Goal: Task Accomplishment & Management: Complete application form

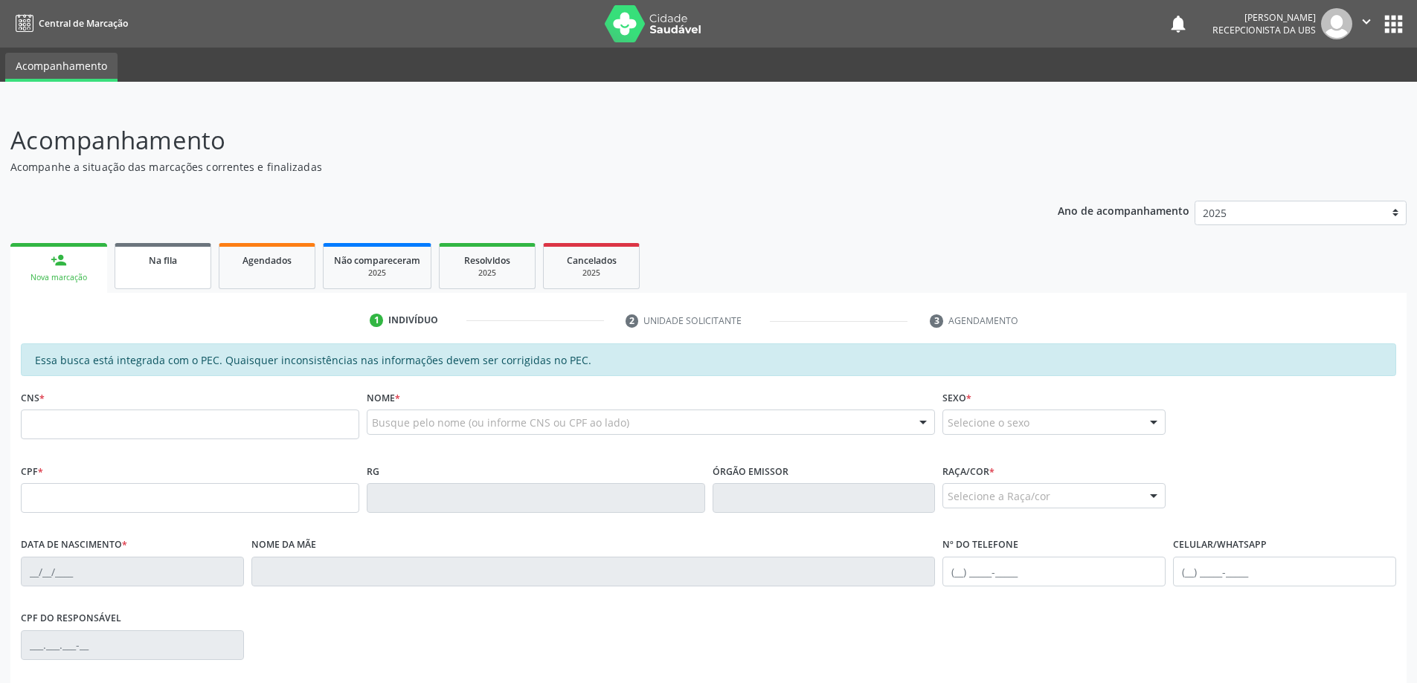
click at [166, 252] on div "Na fila" at bounding box center [163, 260] width 74 height 16
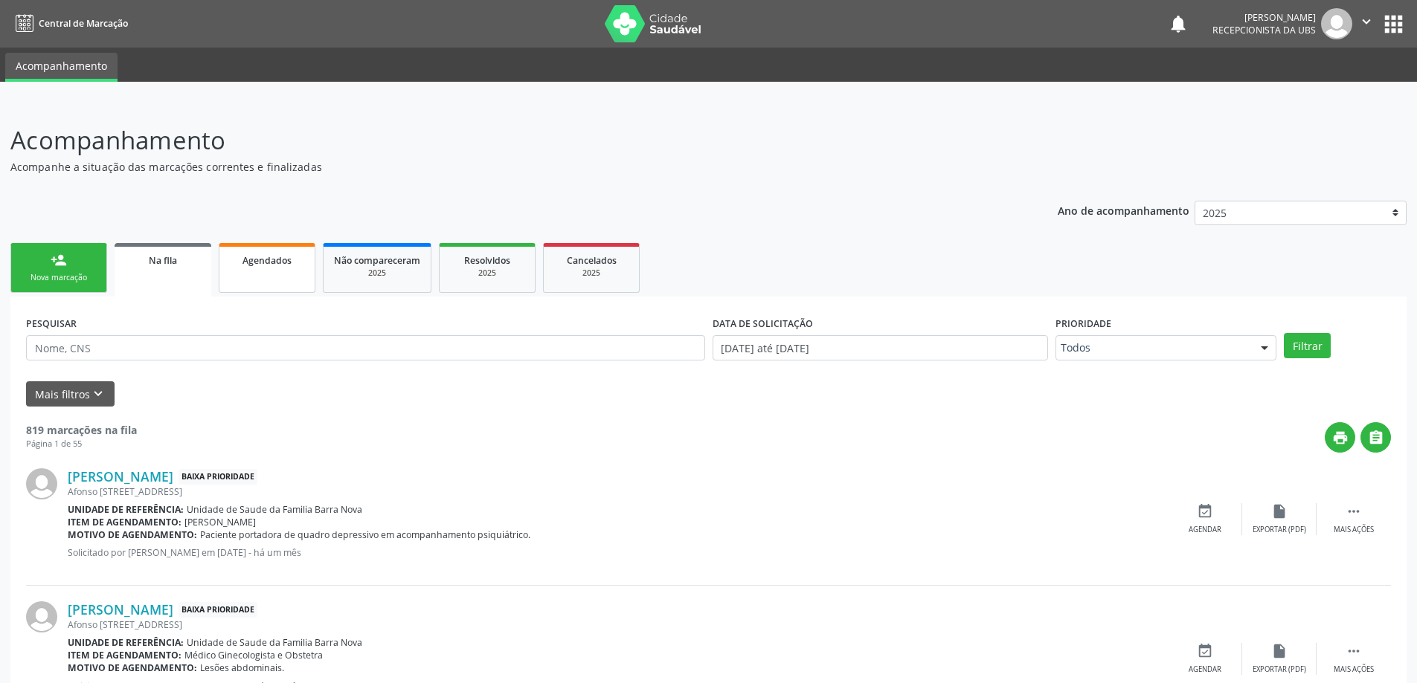
click at [300, 282] on link "Agendados" at bounding box center [267, 268] width 97 height 50
select select "7"
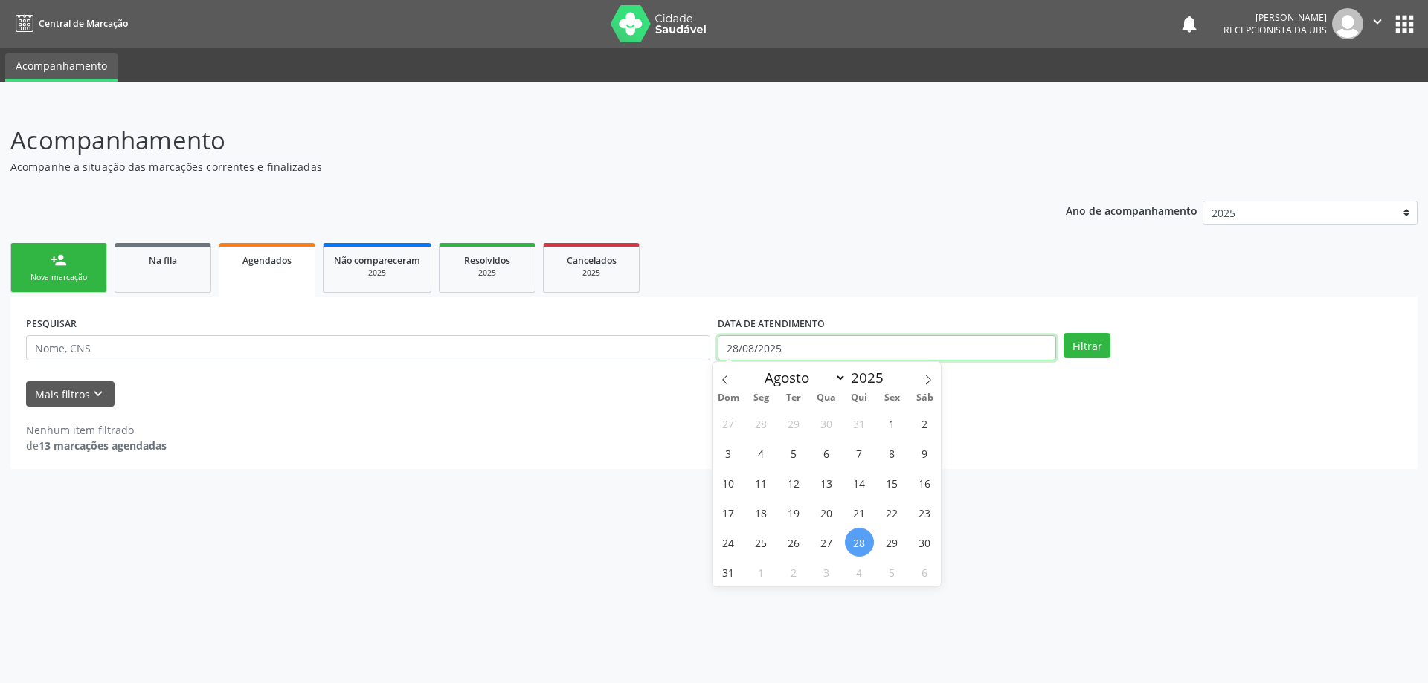
click at [1008, 343] on input "28/08/2025" at bounding box center [887, 347] width 338 height 25
click at [895, 422] on span "1" at bounding box center [892, 423] width 29 height 29
type input "[DATE]"
click at [1099, 338] on button "Filtrar" at bounding box center [1086, 345] width 47 height 25
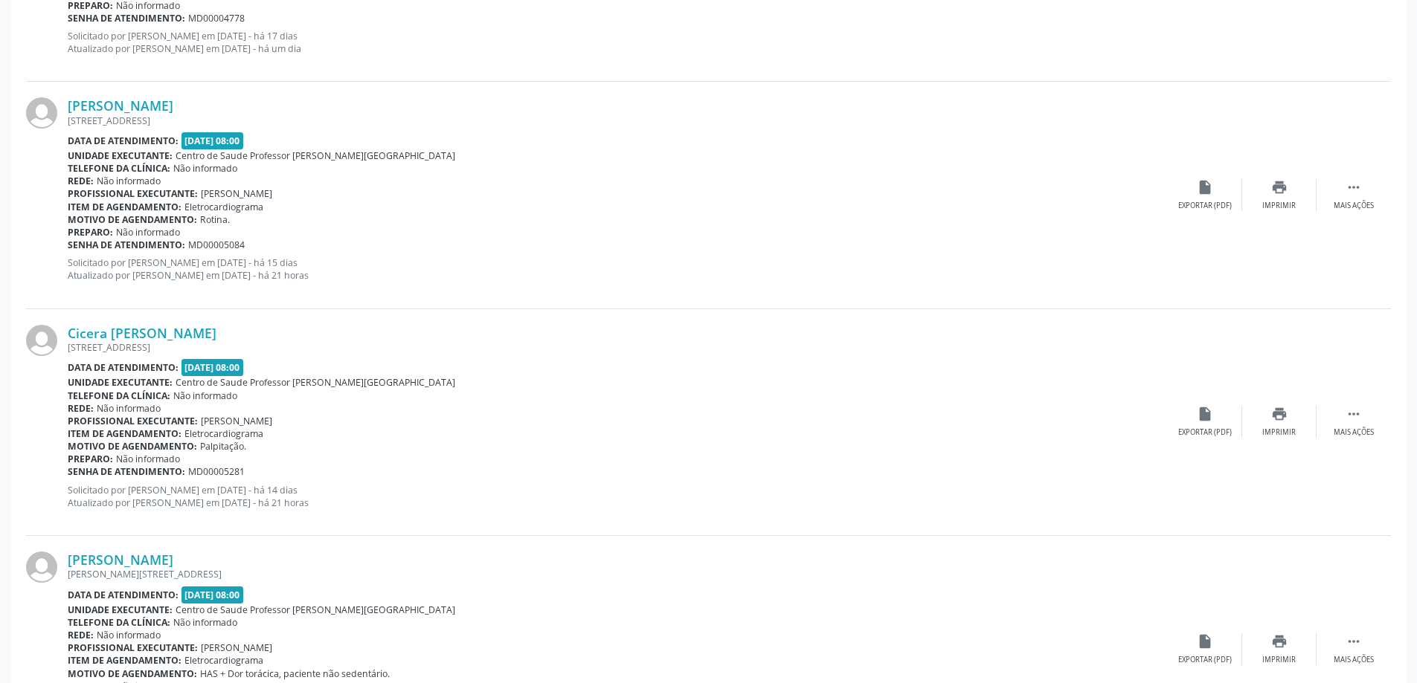
scroll to position [1930, 0]
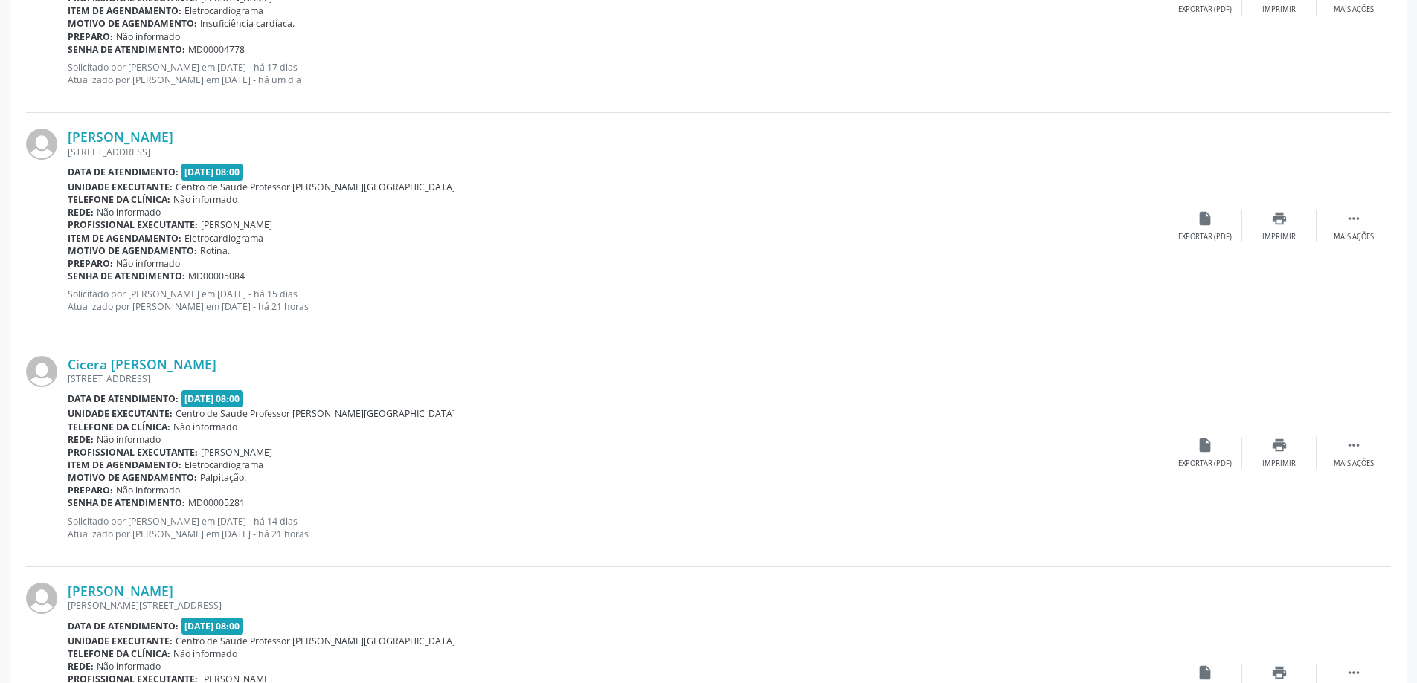
click at [174, 149] on div "[STREET_ADDRESS]" at bounding box center [618, 152] width 1100 height 13
click at [173, 138] on link "[PERSON_NAME]" at bounding box center [121, 137] width 106 height 16
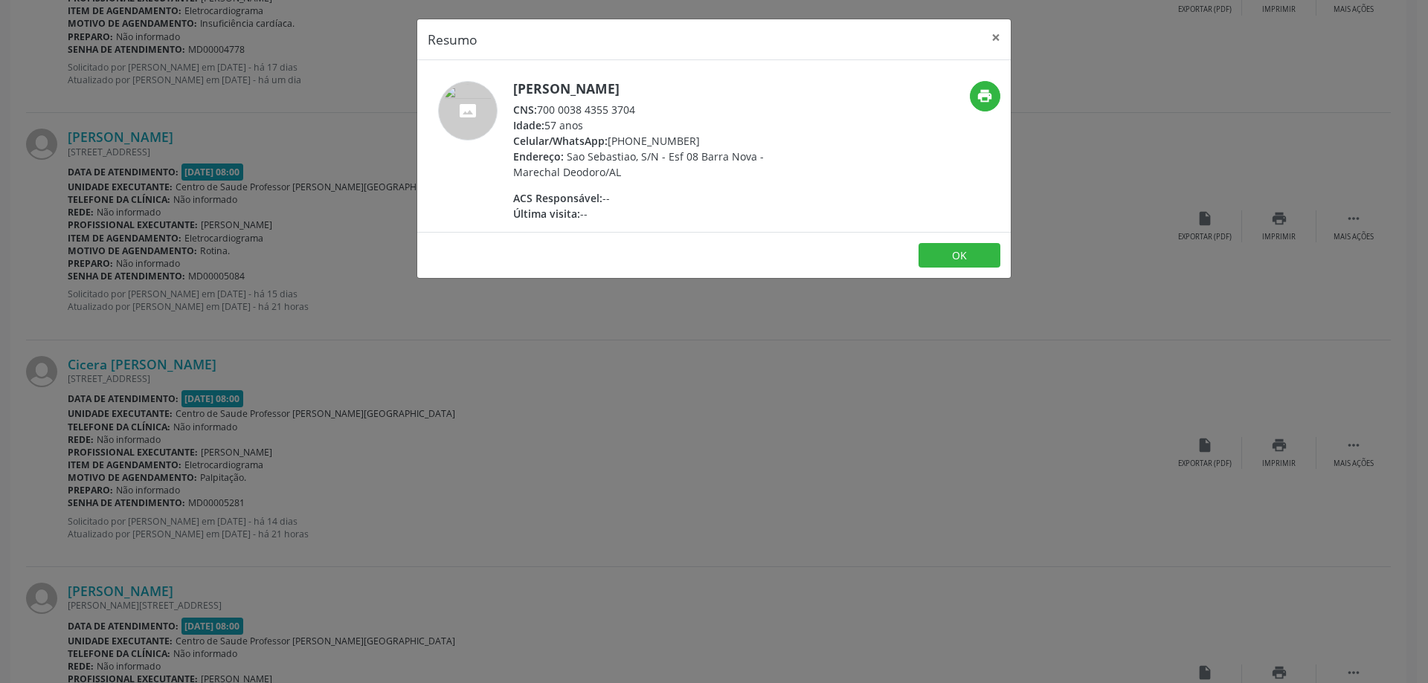
drag, startPoint x: 535, startPoint y: 107, endPoint x: 640, endPoint y: 110, distance: 104.9
click at [640, 110] on div "CNS: 700 0038 4355 3704" at bounding box center [657, 110] width 289 height 16
drag, startPoint x: 619, startPoint y: 106, endPoint x: 380, endPoint y: 340, distance: 333.9
click at [380, 340] on div "Resumo × [PERSON_NAME] CNS: 700 0038 4355 3704 Idade: 57 anos Celular/WhatsApp:…" at bounding box center [714, 341] width 1428 height 683
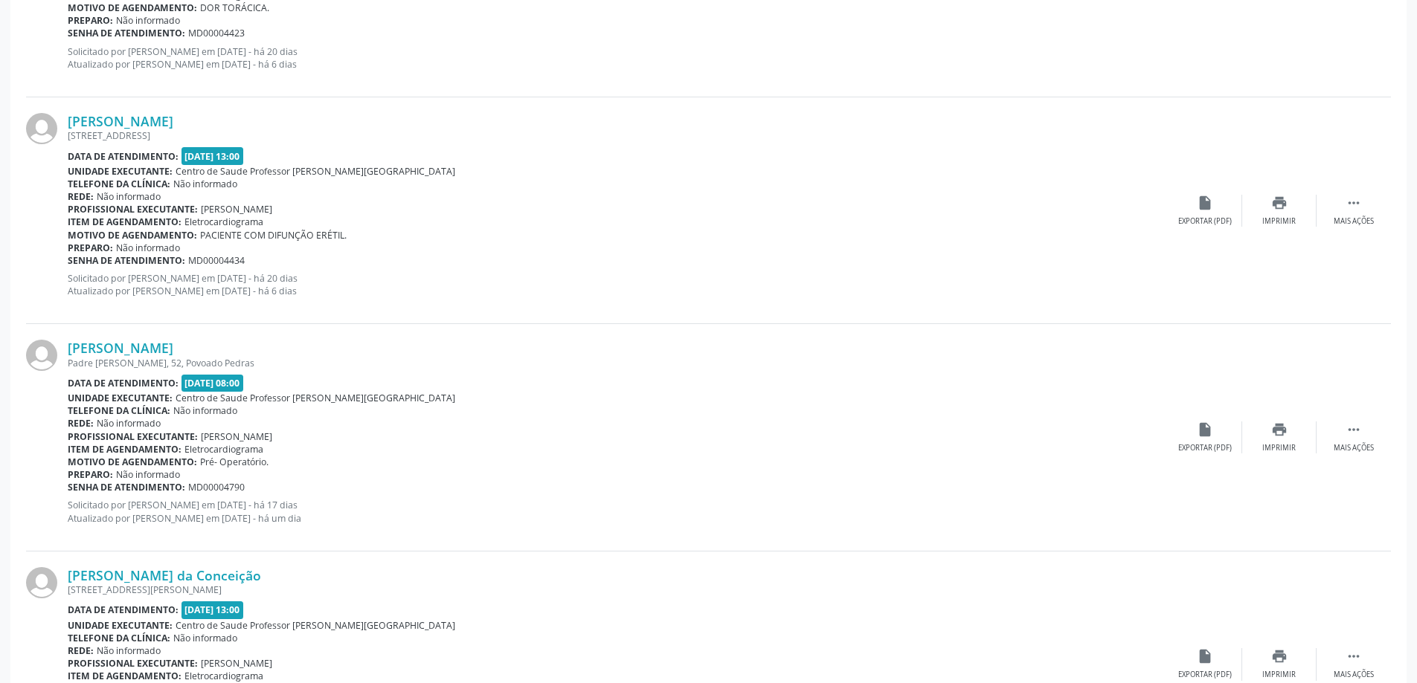
scroll to position [1261, 0]
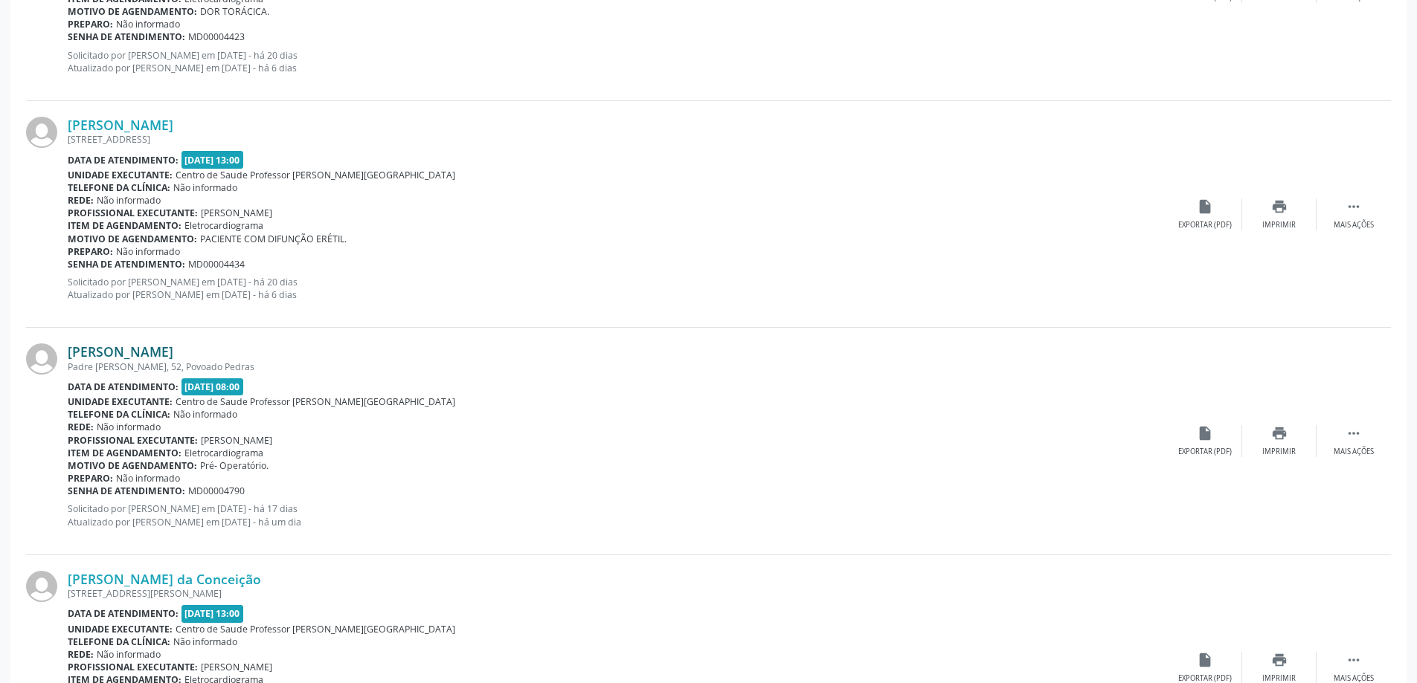
click at [154, 356] on link "[PERSON_NAME]" at bounding box center [121, 352] width 106 height 16
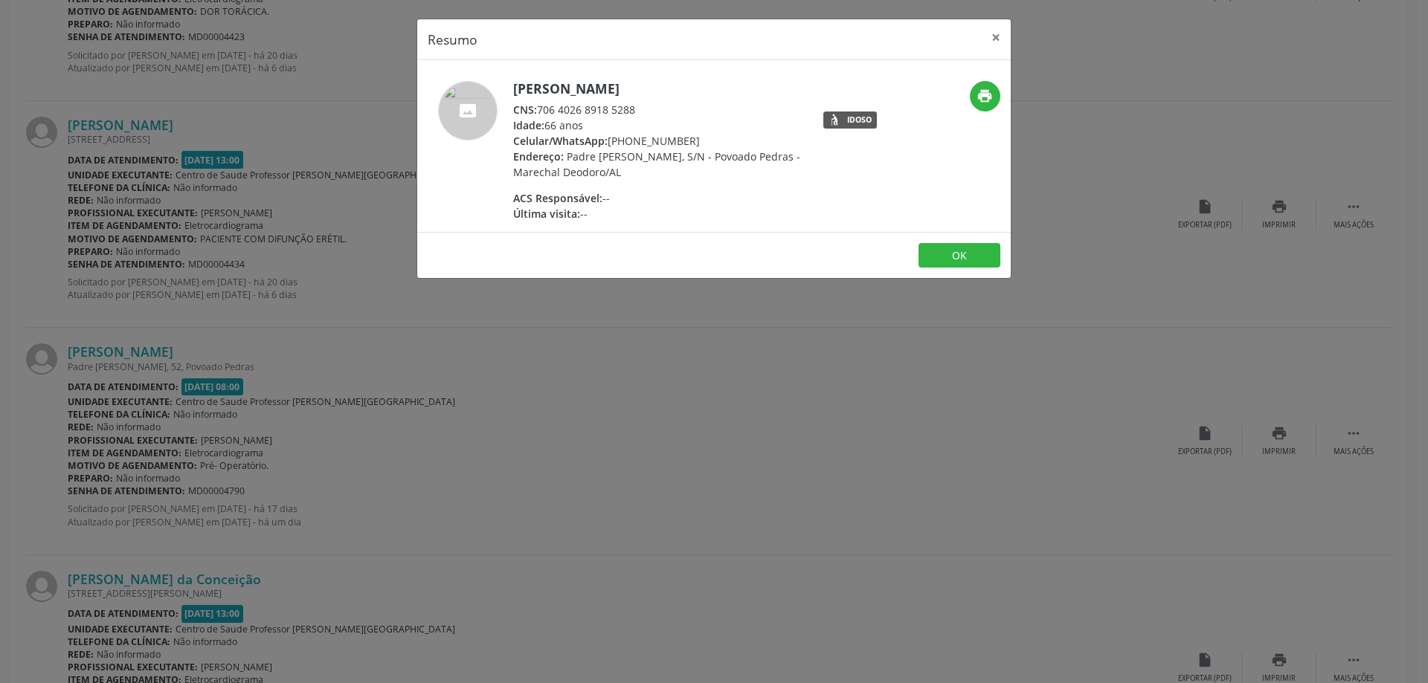
drag, startPoint x: 541, startPoint y: 111, endPoint x: 680, endPoint y: 111, distance: 139.1
click at [680, 111] on div "CNS: 706 4026 8918 5288" at bounding box center [657, 110] width 289 height 16
copy div "706 4026 8918 5288"
click at [999, 31] on button "×" at bounding box center [996, 37] width 30 height 36
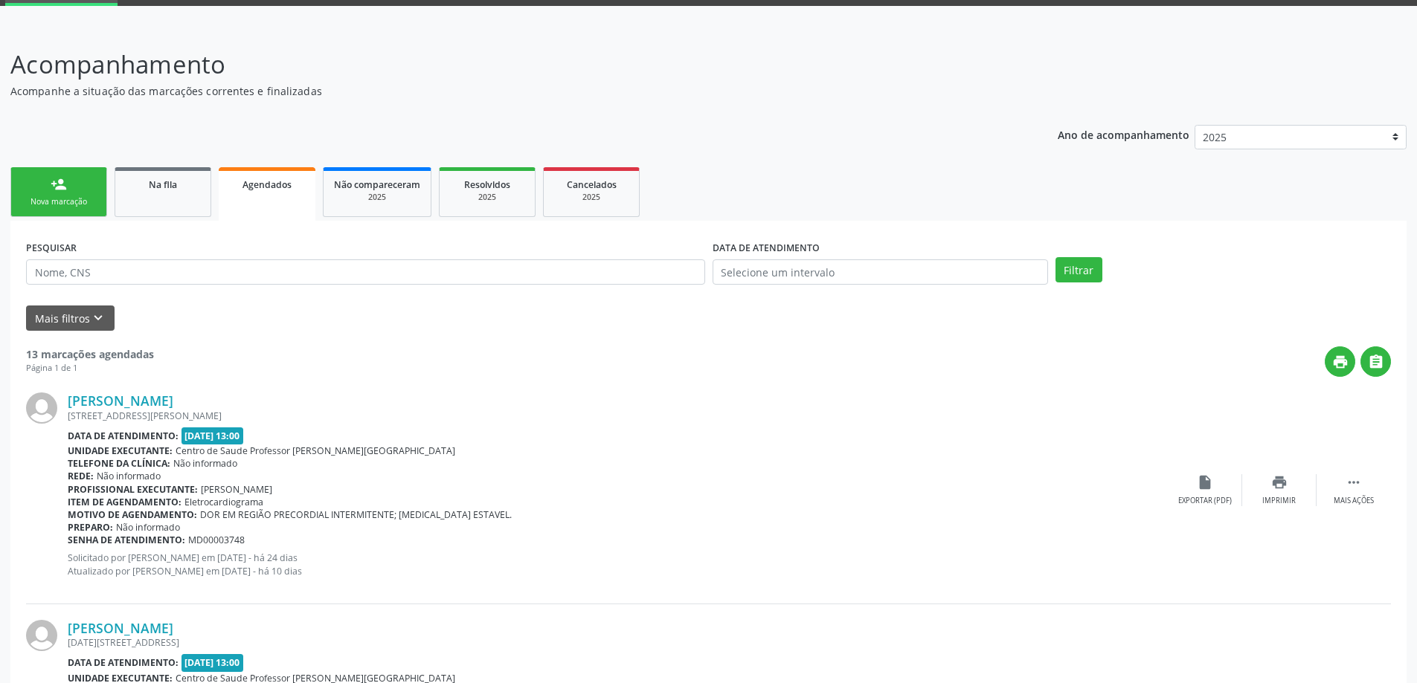
scroll to position [71, 0]
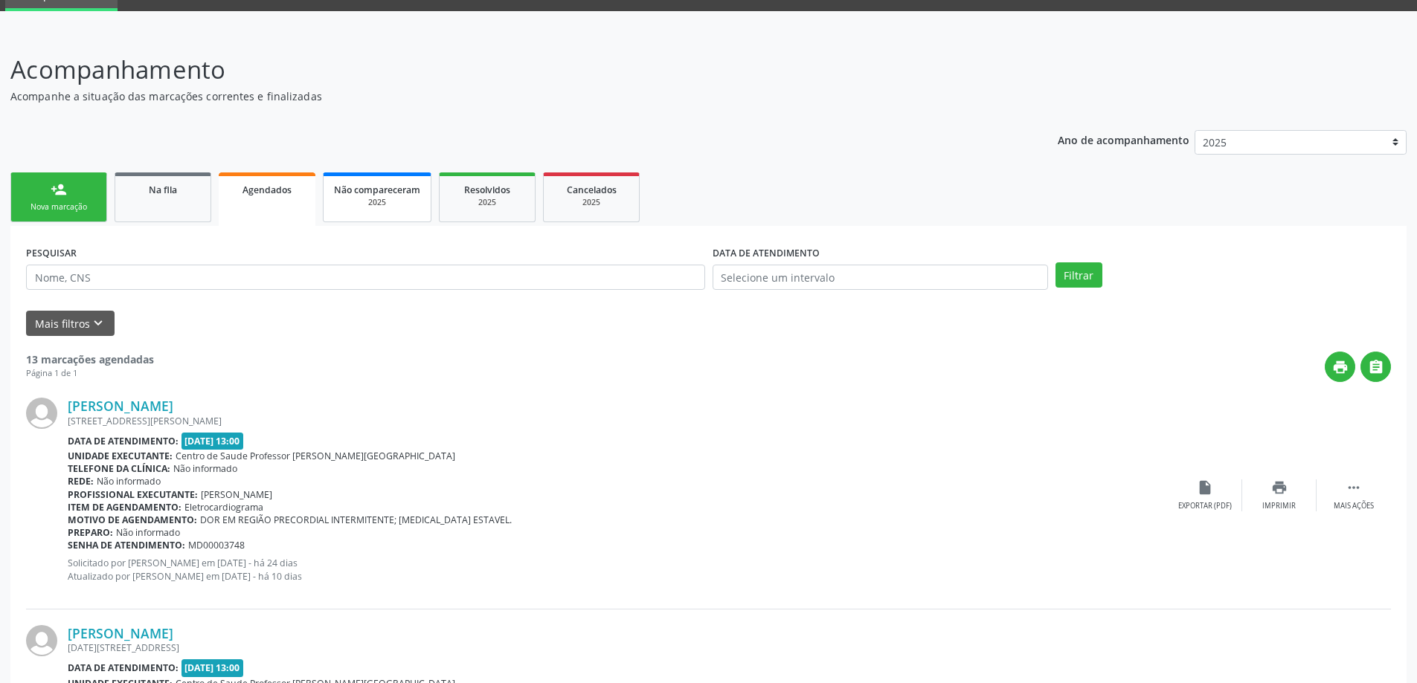
click at [377, 191] on span "Não compareceram" at bounding box center [377, 190] width 86 height 13
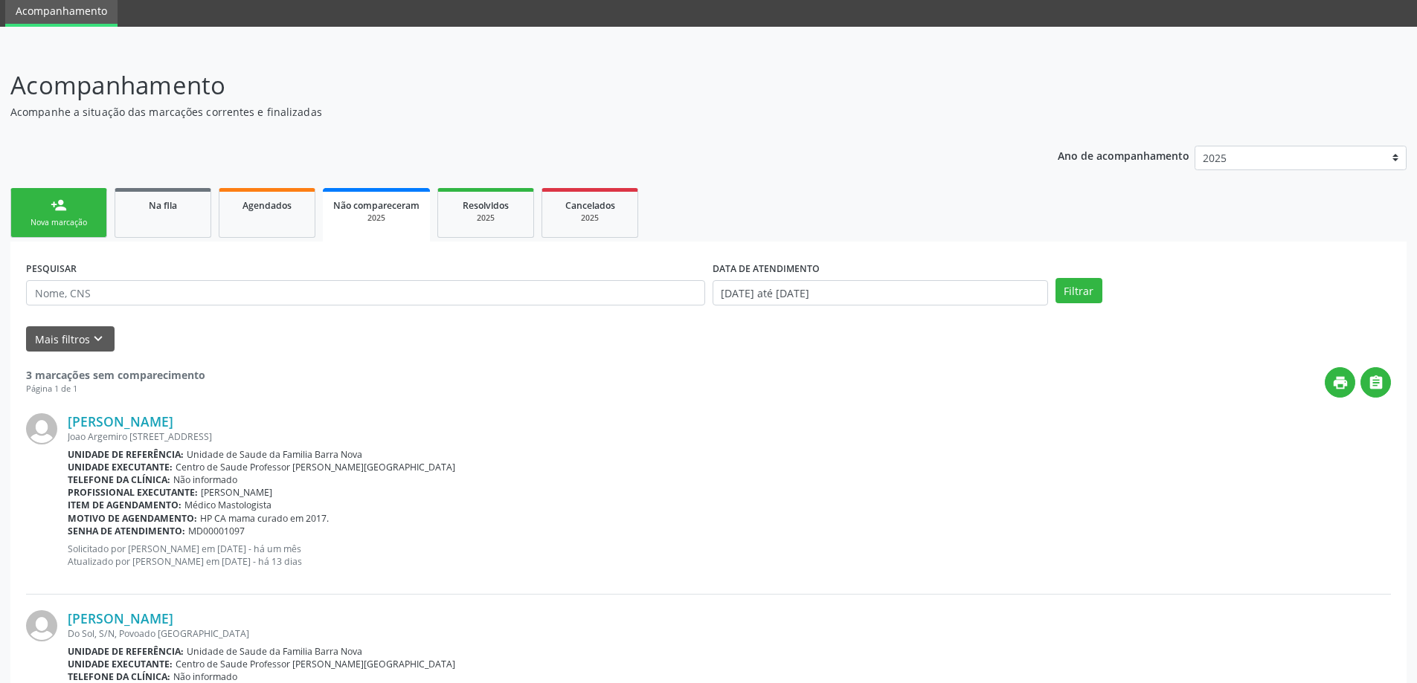
scroll to position [14, 0]
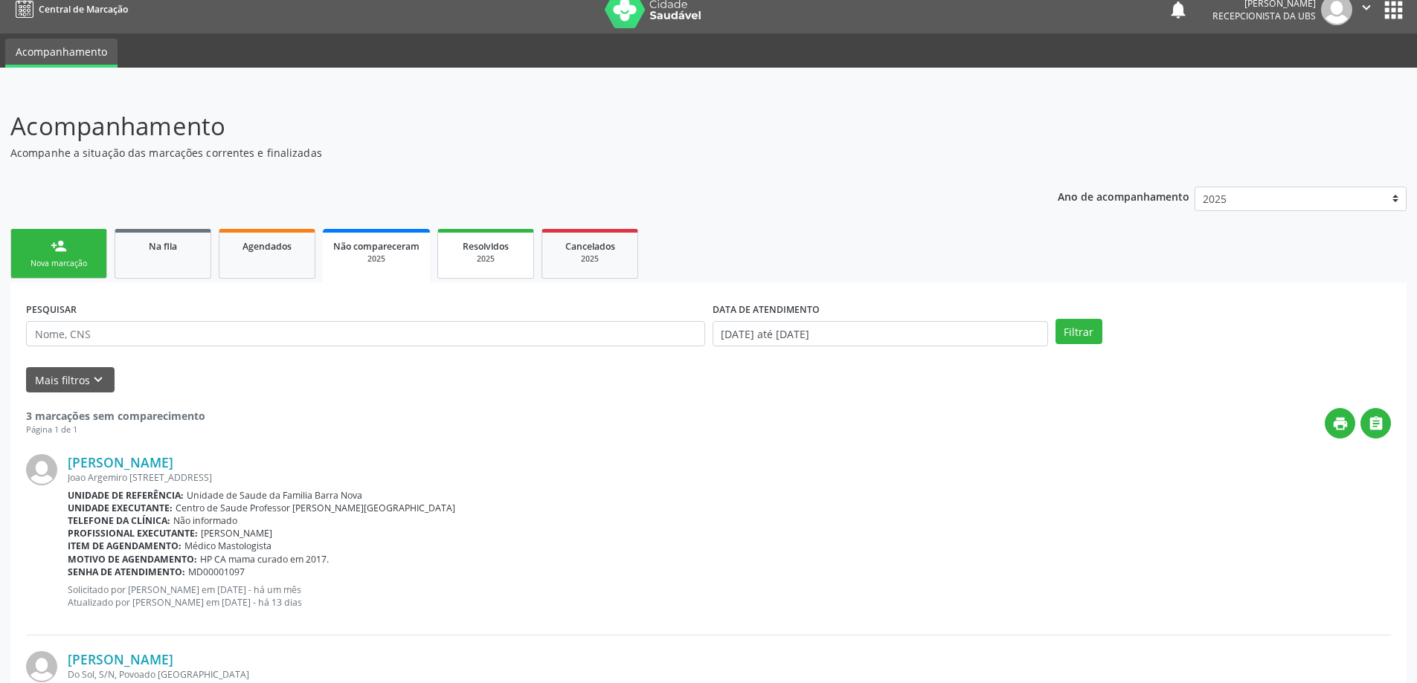
click at [495, 252] on span "Resolvidos" at bounding box center [486, 246] width 46 height 13
drag, startPoint x: 495, startPoint y: 252, endPoint x: 497, endPoint y: 270, distance: 18.0
click at [495, 252] on div "Resolvidos" at bounding box center [485, 246] width 74 height 16
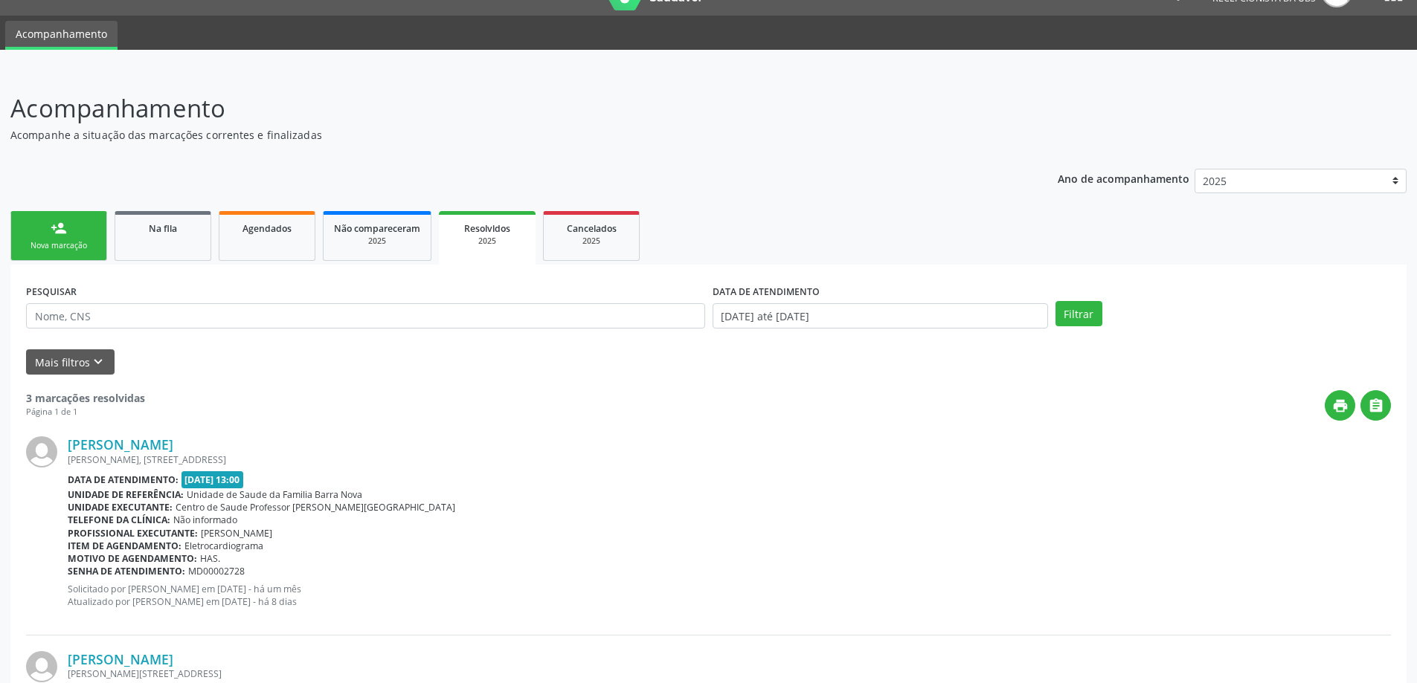
scroll to position [0, 0]
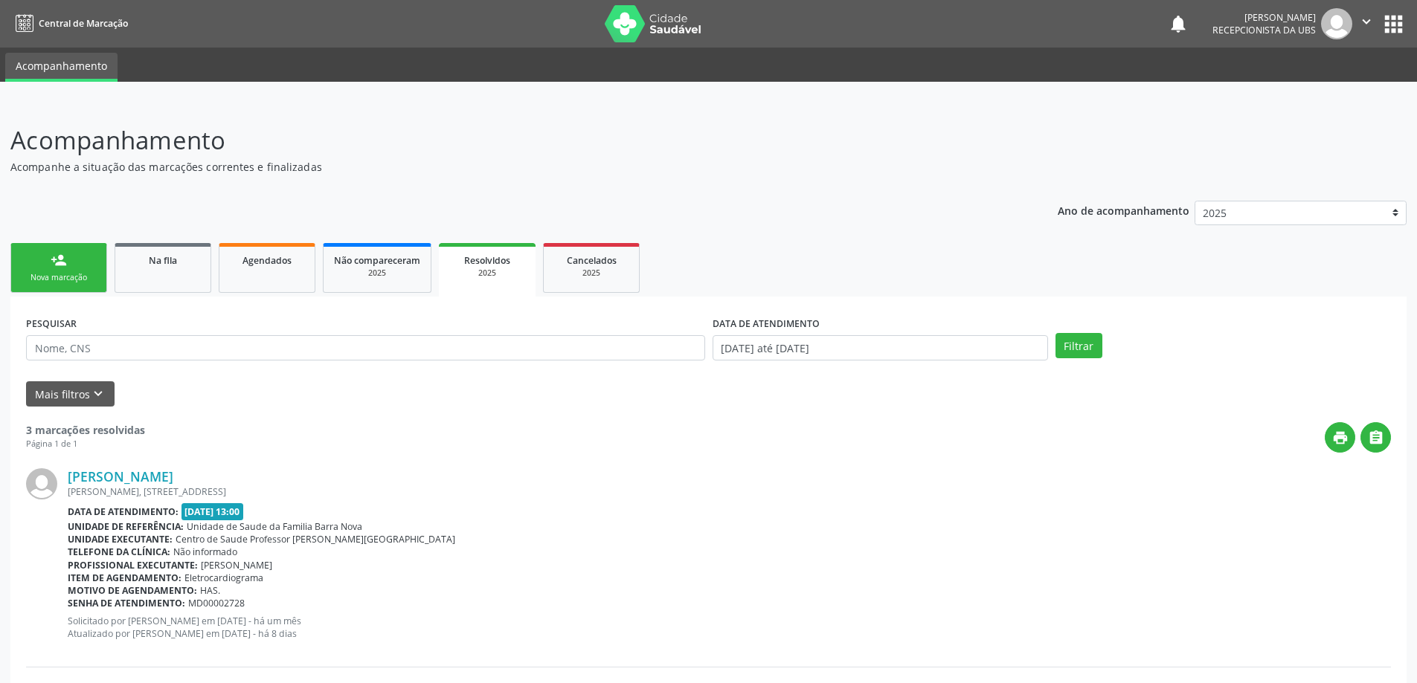
click at [39, 271] on link "person_add Nova marcação" at bounding box center [58, 268] width 97 height 50
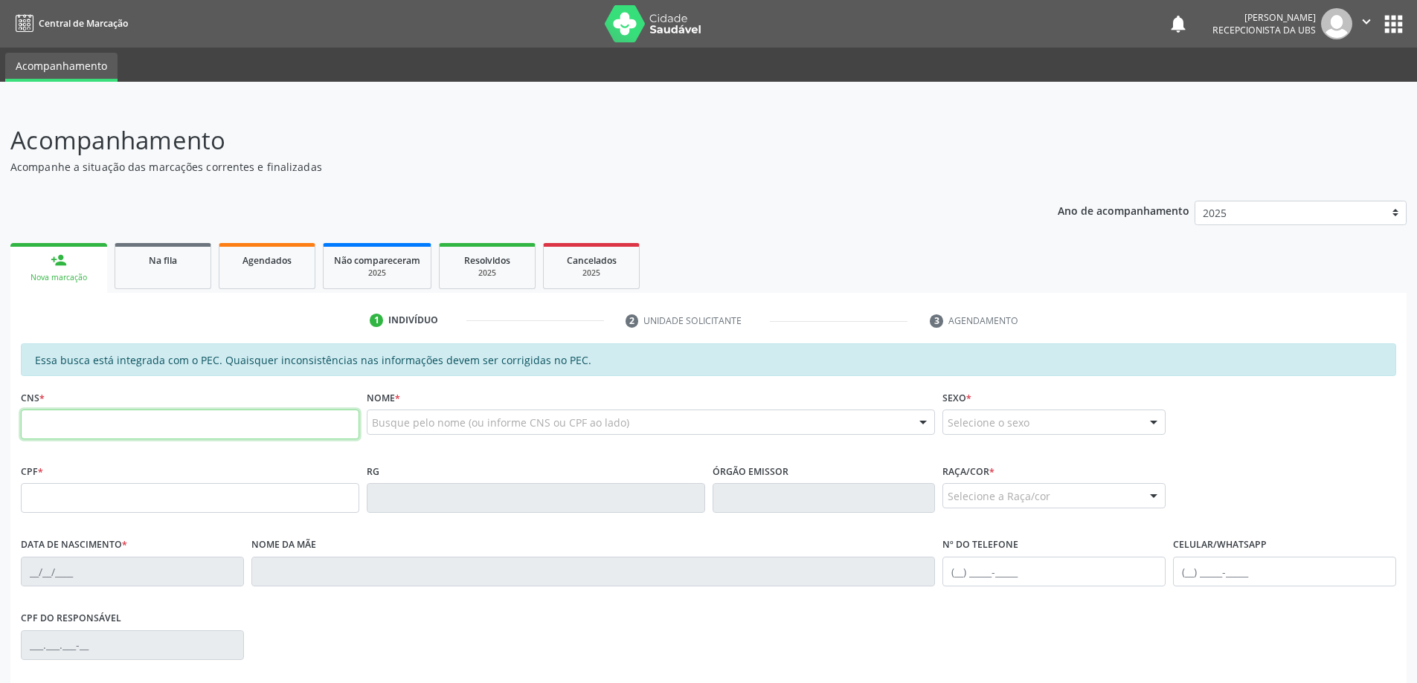
click at [91, 428] on input "text" at bounding box center [190, 425] width 338 height 30
type input "700 8084 9470 0089"
type input "040.893.304-67"
type input "[DATE]"
type input "[PERSON_NAME]"
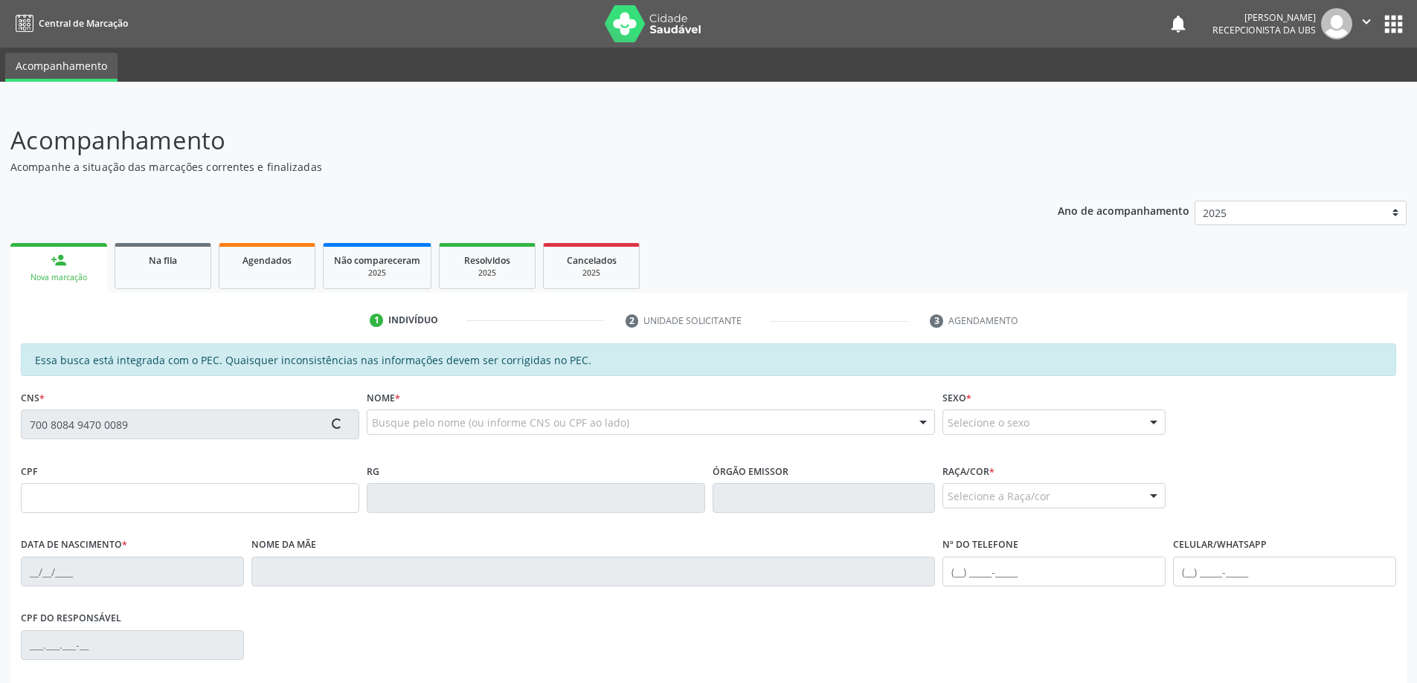
type input "[PHONE_NUMBER]"
type input "280"
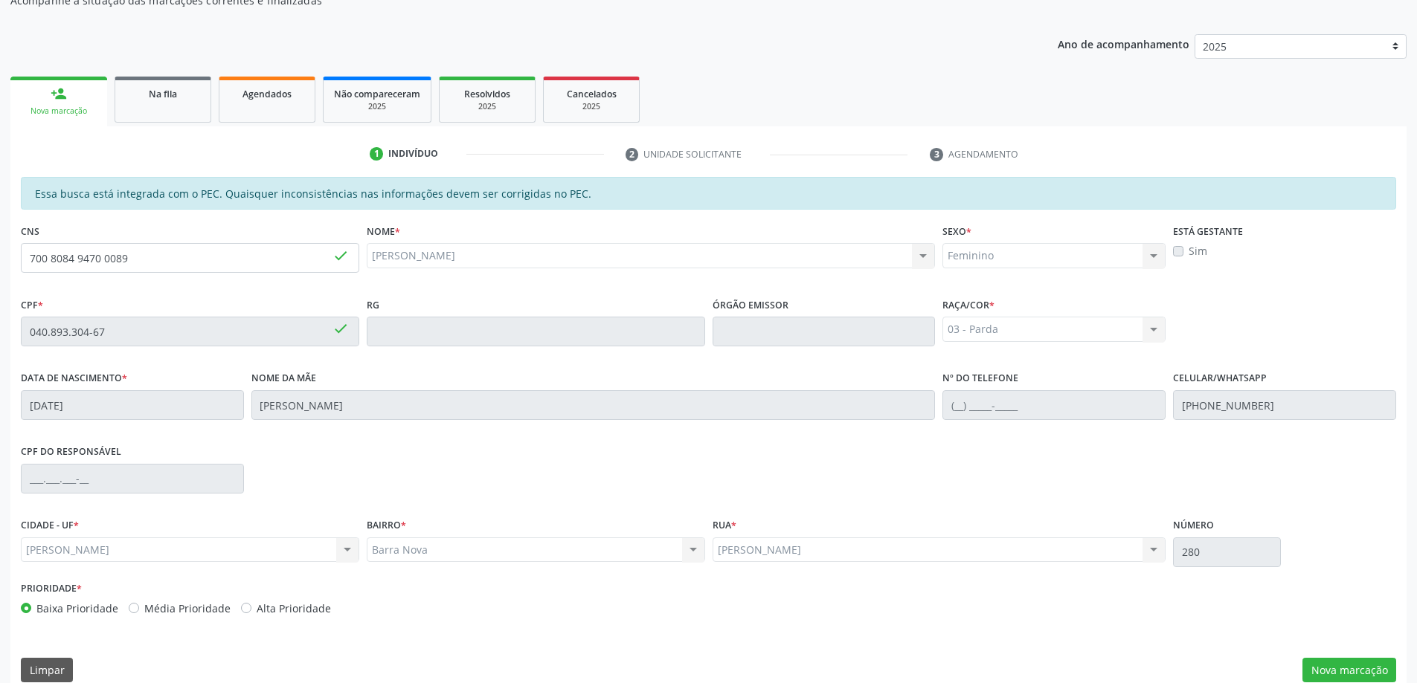
scroll to position [187, 0]
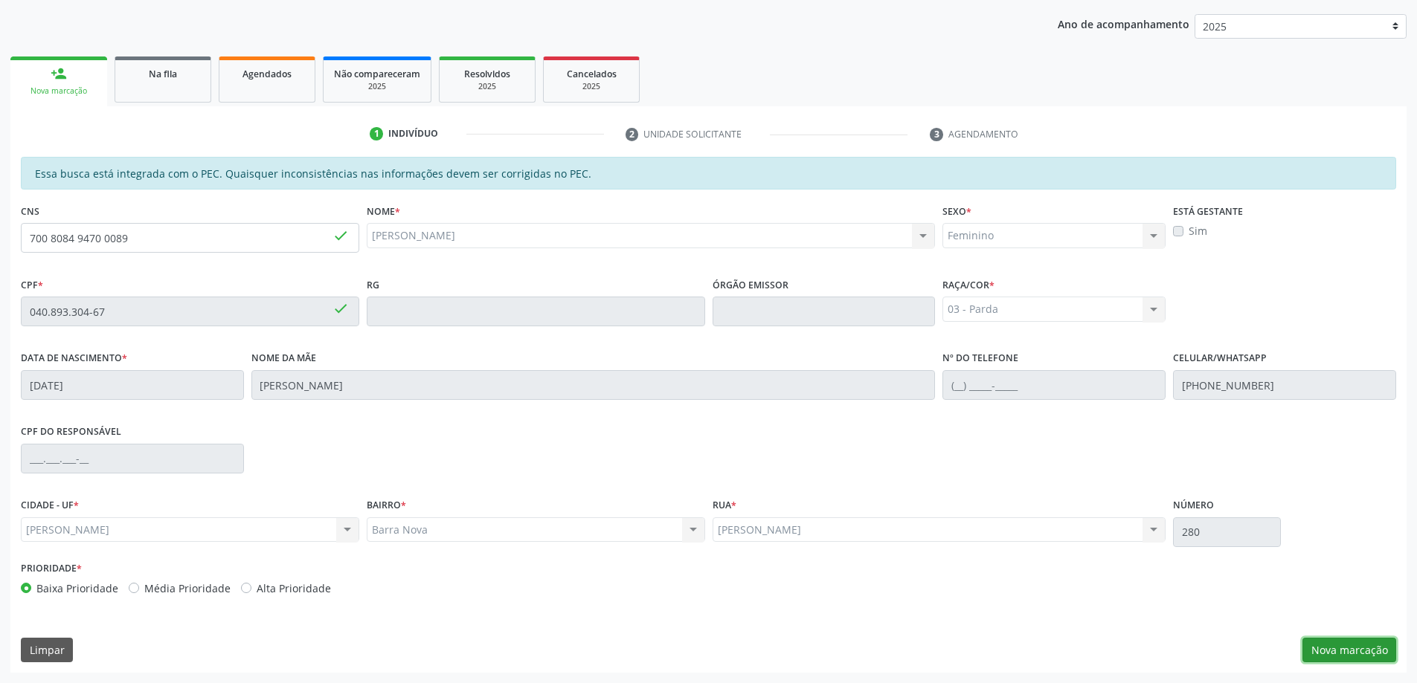
click at [1341, 651] on button "Nova marcação" at bounding box center [1349, 650] width 94 height 25
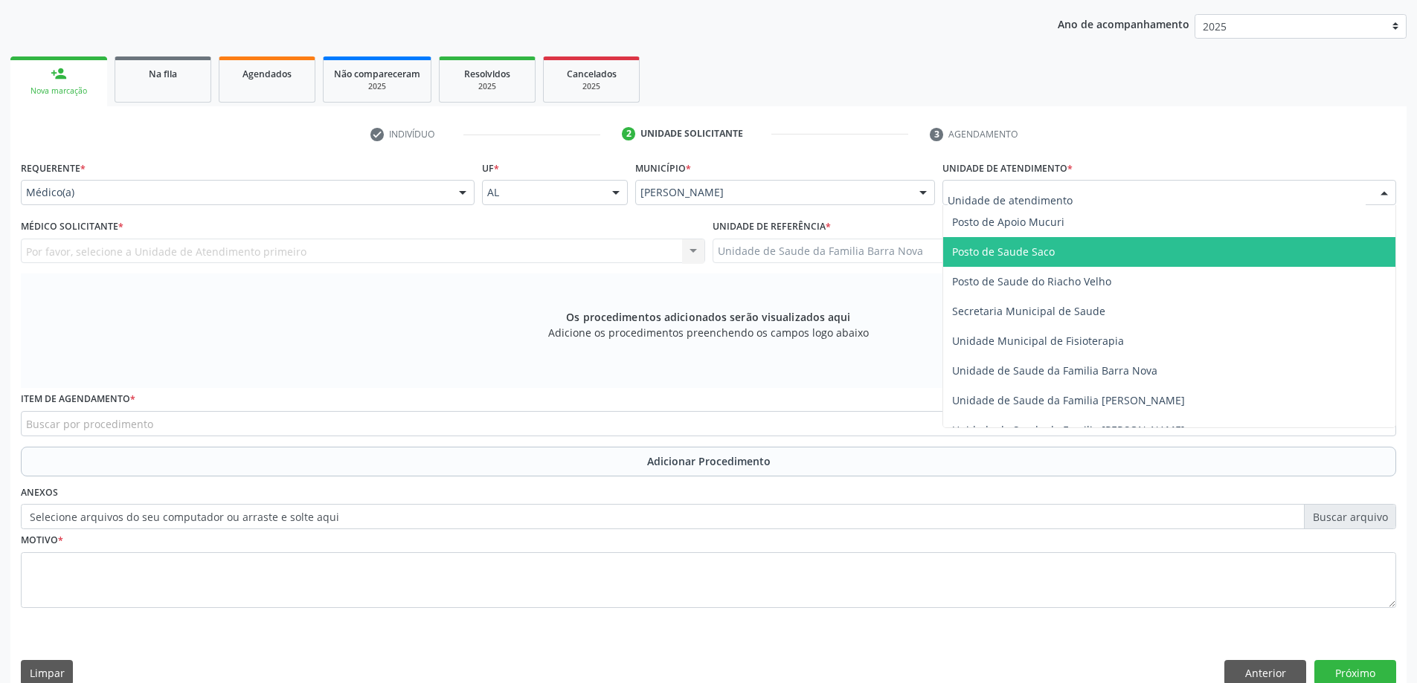
scroll to position [669, 0]
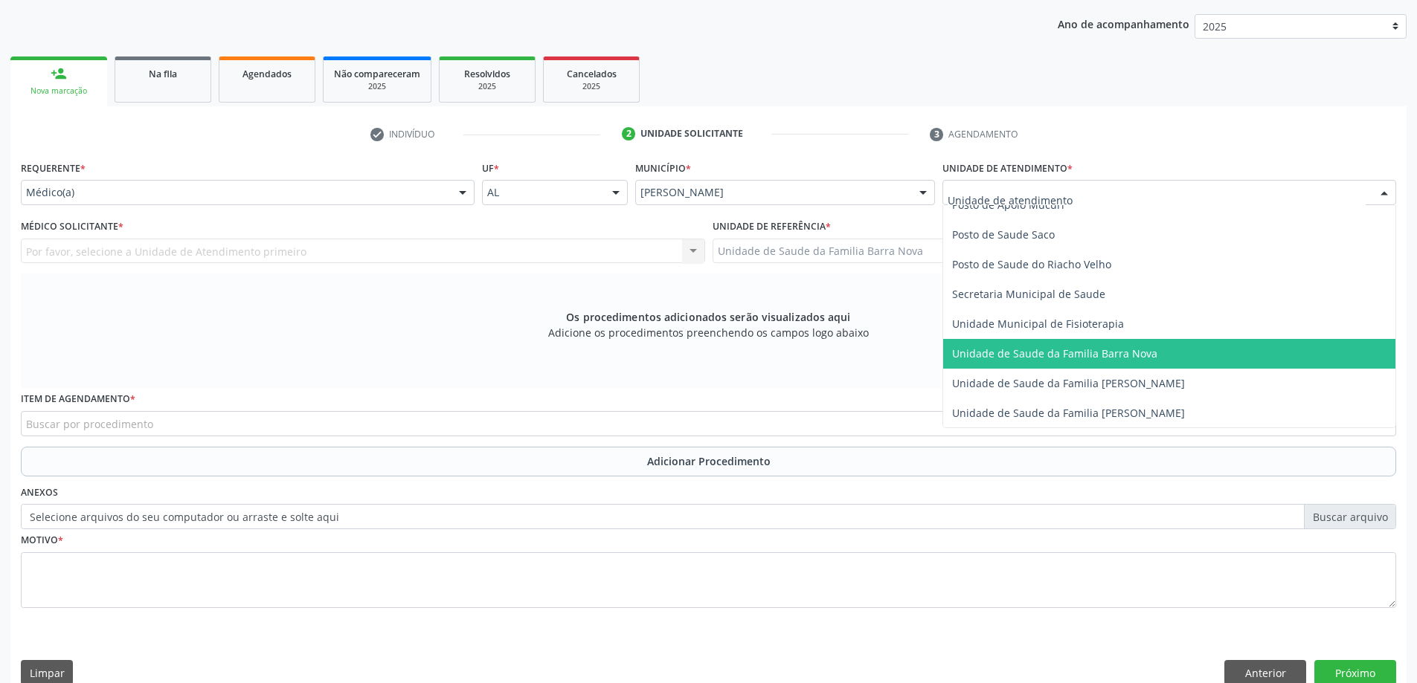
click at [1106, 358] on span "Unidade de Saude da Familia Barra Nova" at bounding box center [1054, 354] width 205 height 14
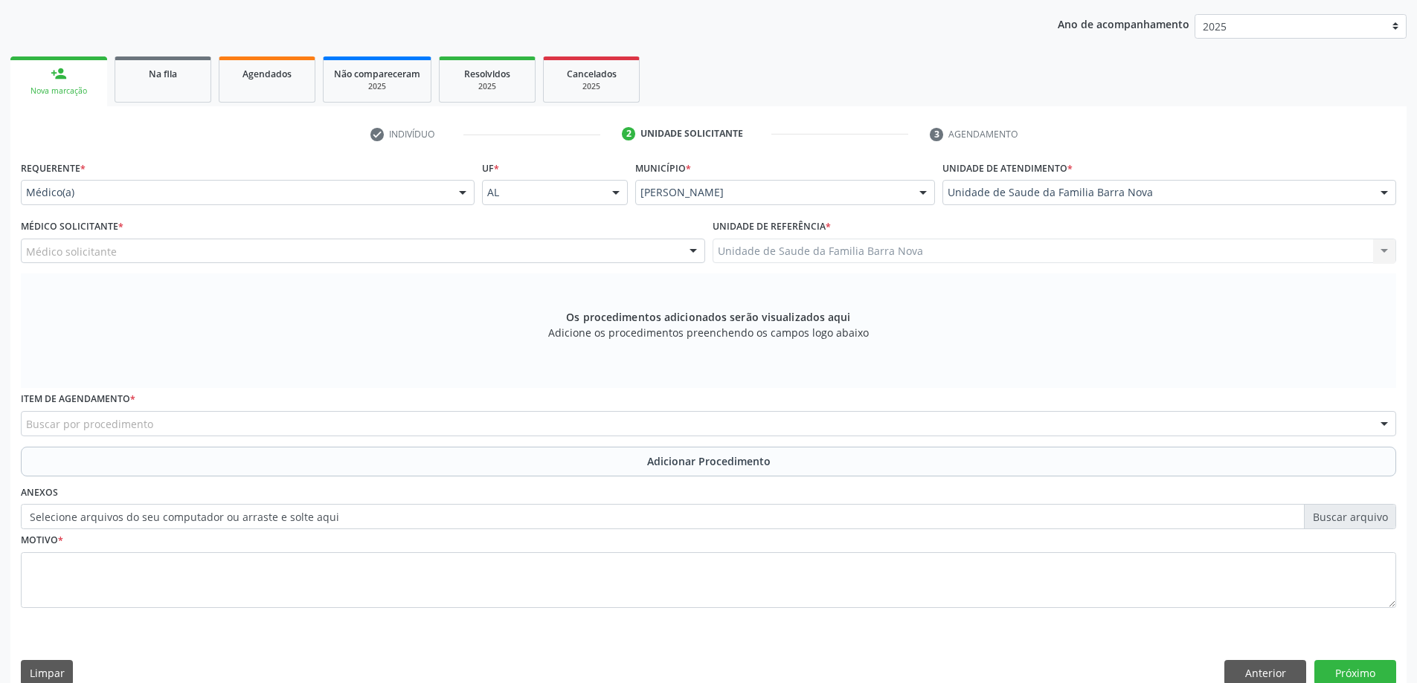
click at [454, 248] on div "Médico solicitante" at bounding box center [363, 251] width 684 height 25
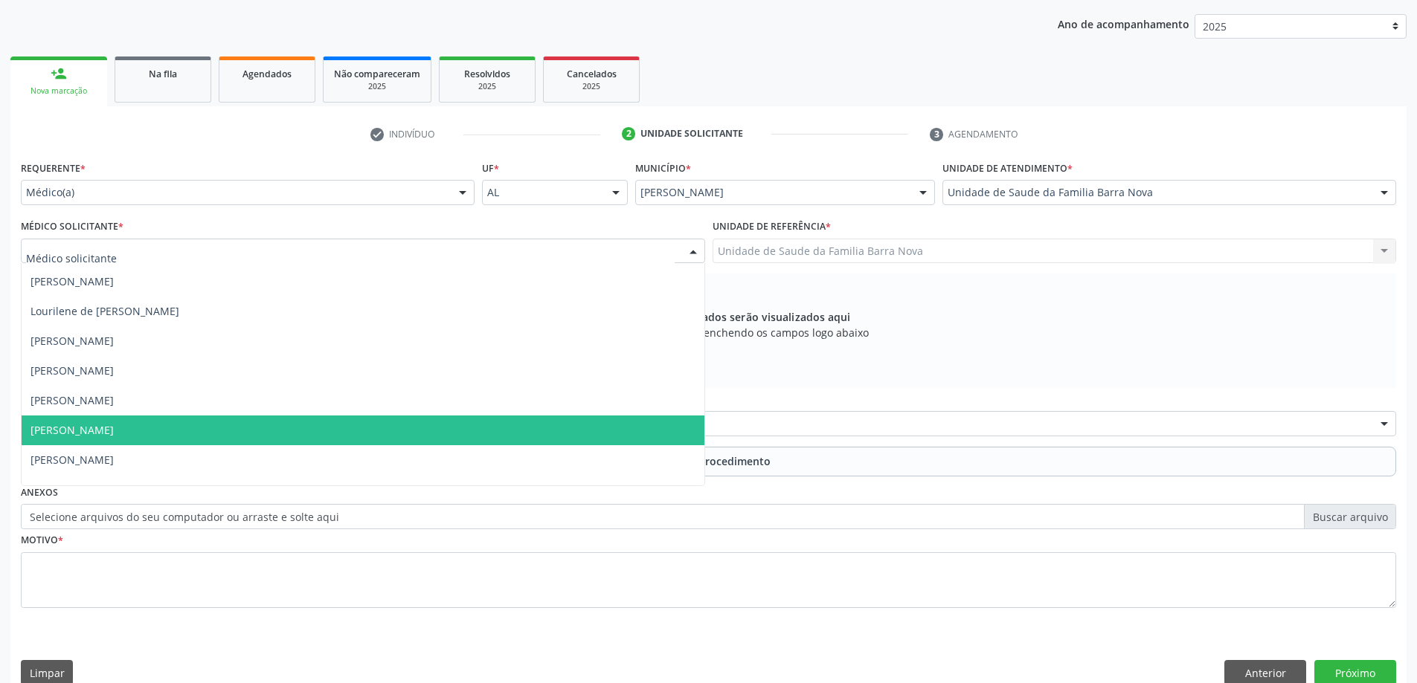
scroll to position [105, 0]
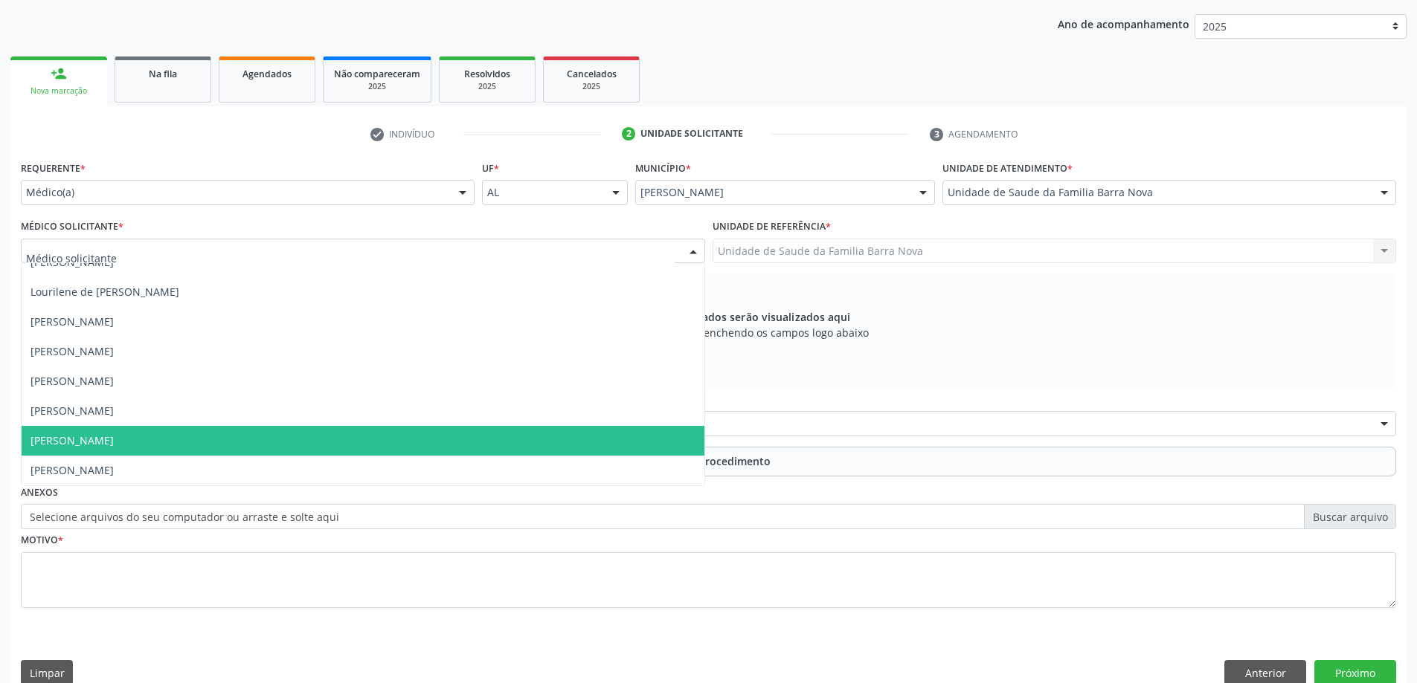
click at [358, 451] on span "[PERSON_NAME]" at bounding box center [363, 441] width 683 height 30
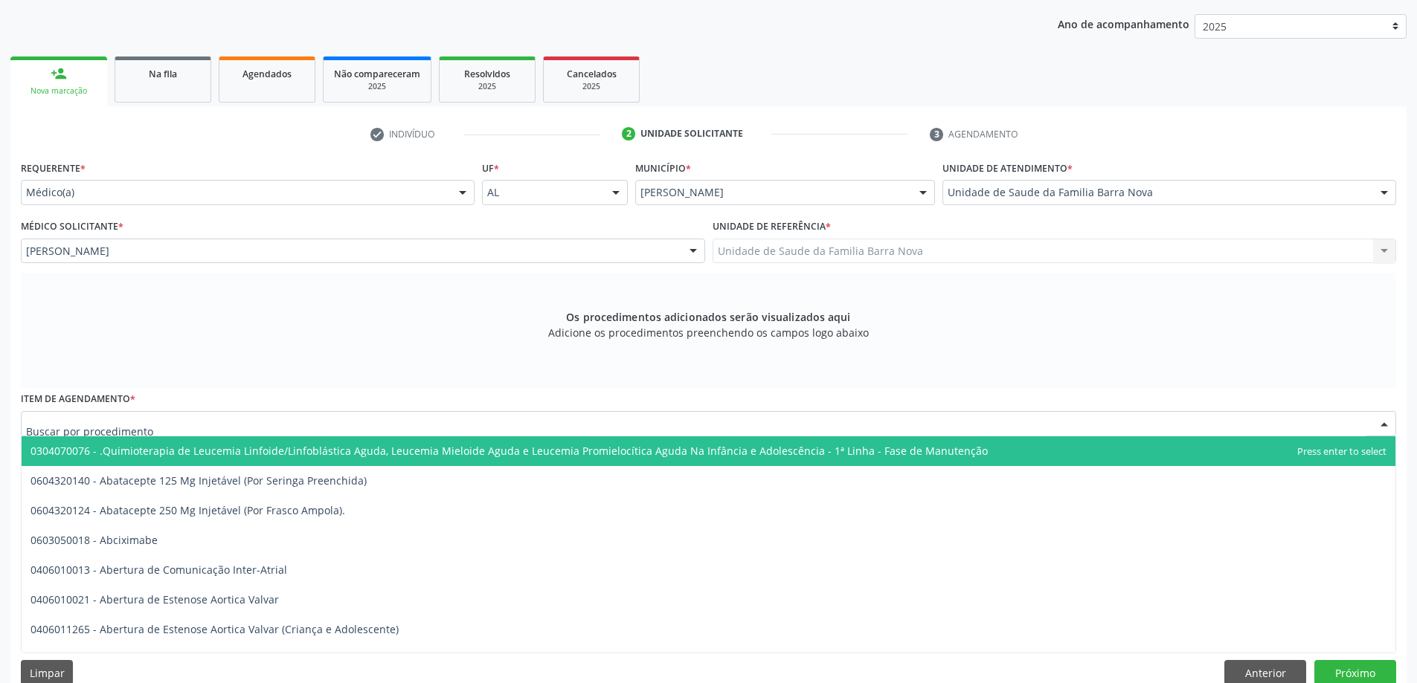
click at [297, 427] on div at bounding box center [708, 423] width 1375 height 25
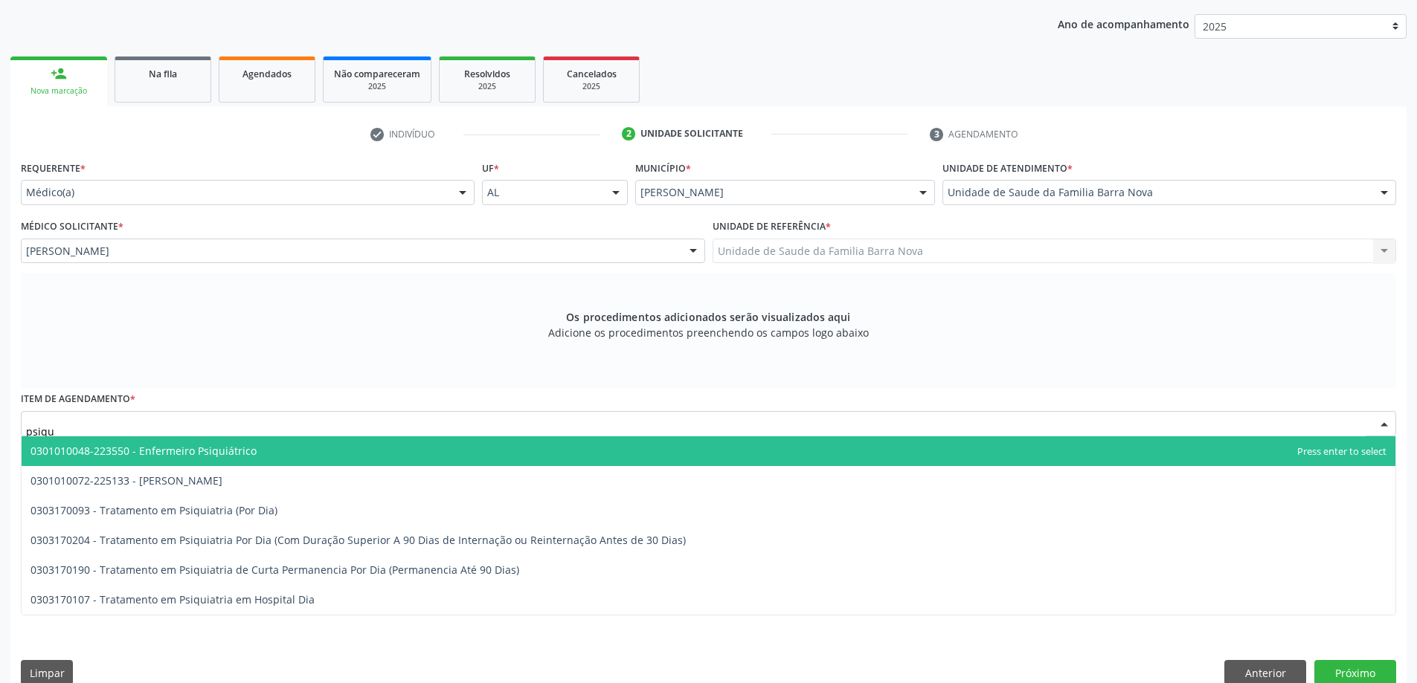
type input "psiqui"
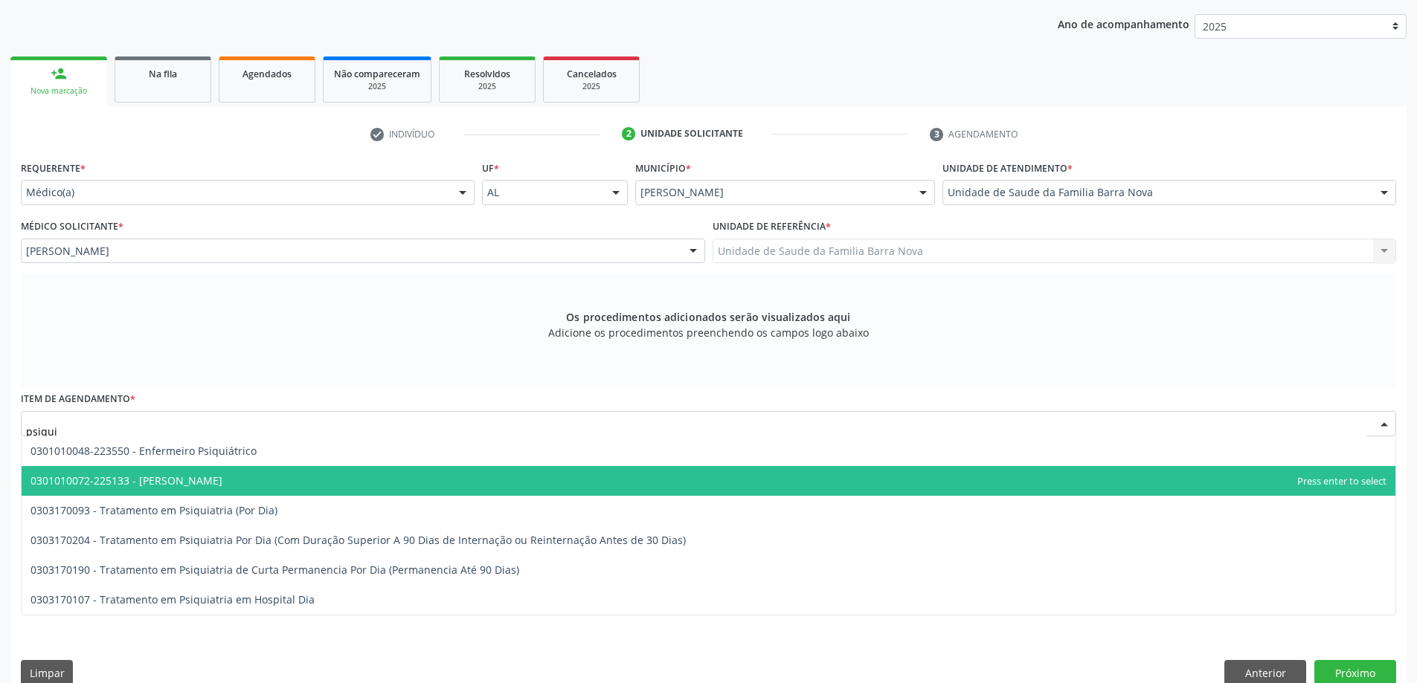
click at [274, 485] on span "0301010072-225133 - [PERSON_NAME]" at bounding box center [709, 481] width 1374 height 30
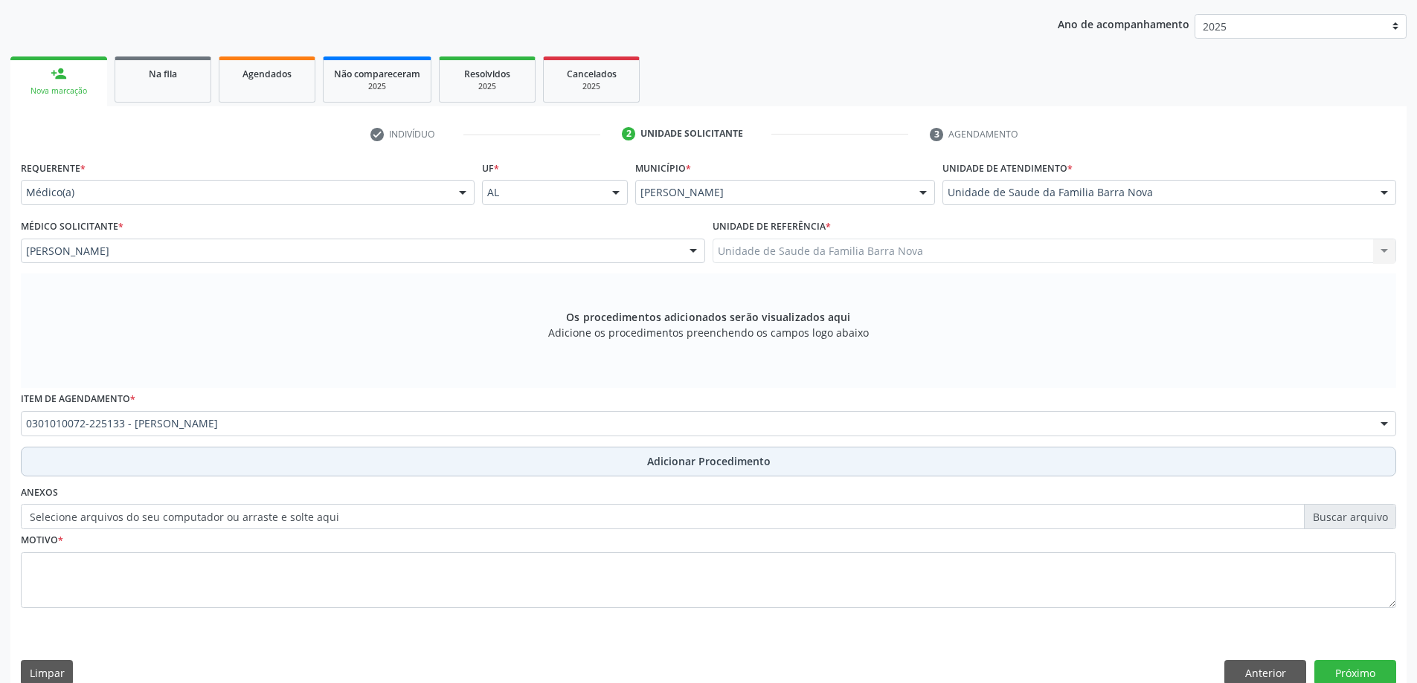
click at [680, 462] on span "Adicionar Procedimento" at bounding box center [708, 462] width 123 height 16
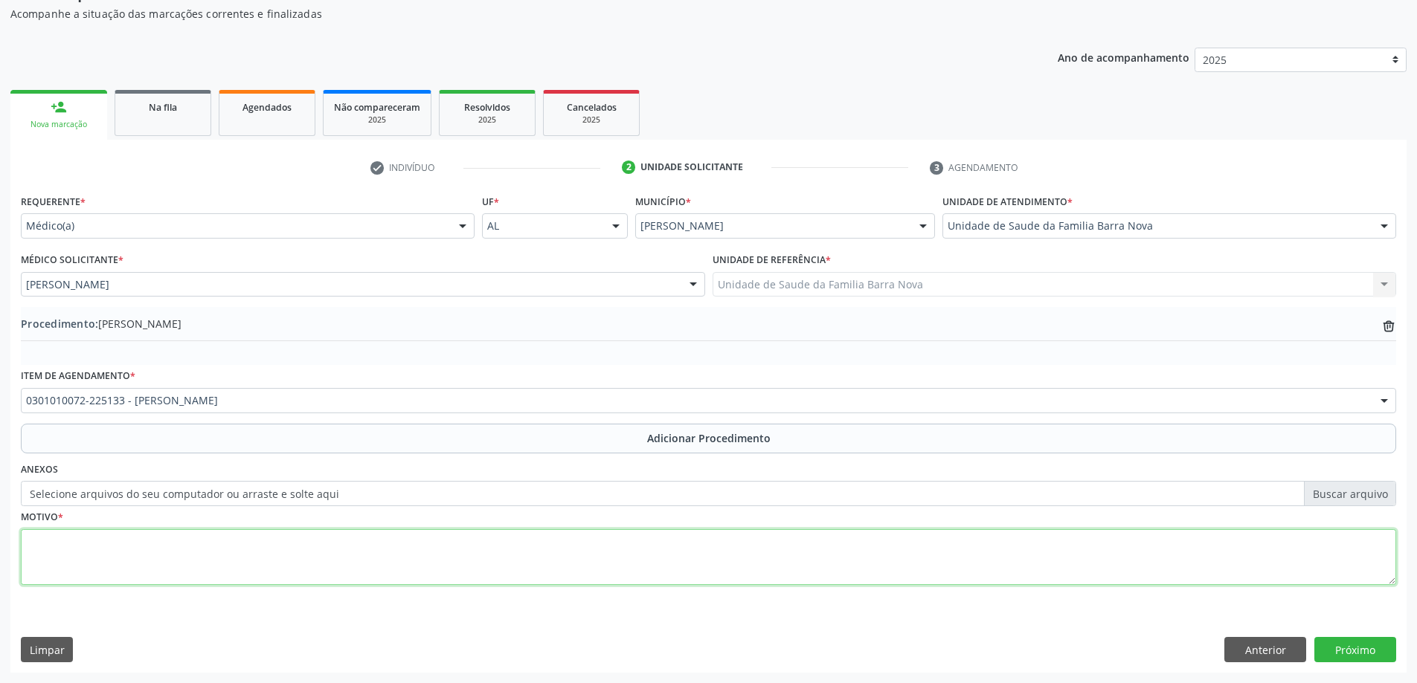
click at [198, 546] on textarea at bounding box center [708, 558] width 1375 height 57
type textarea "p"
type textarea "Paciente com transtorno depressivo mair"
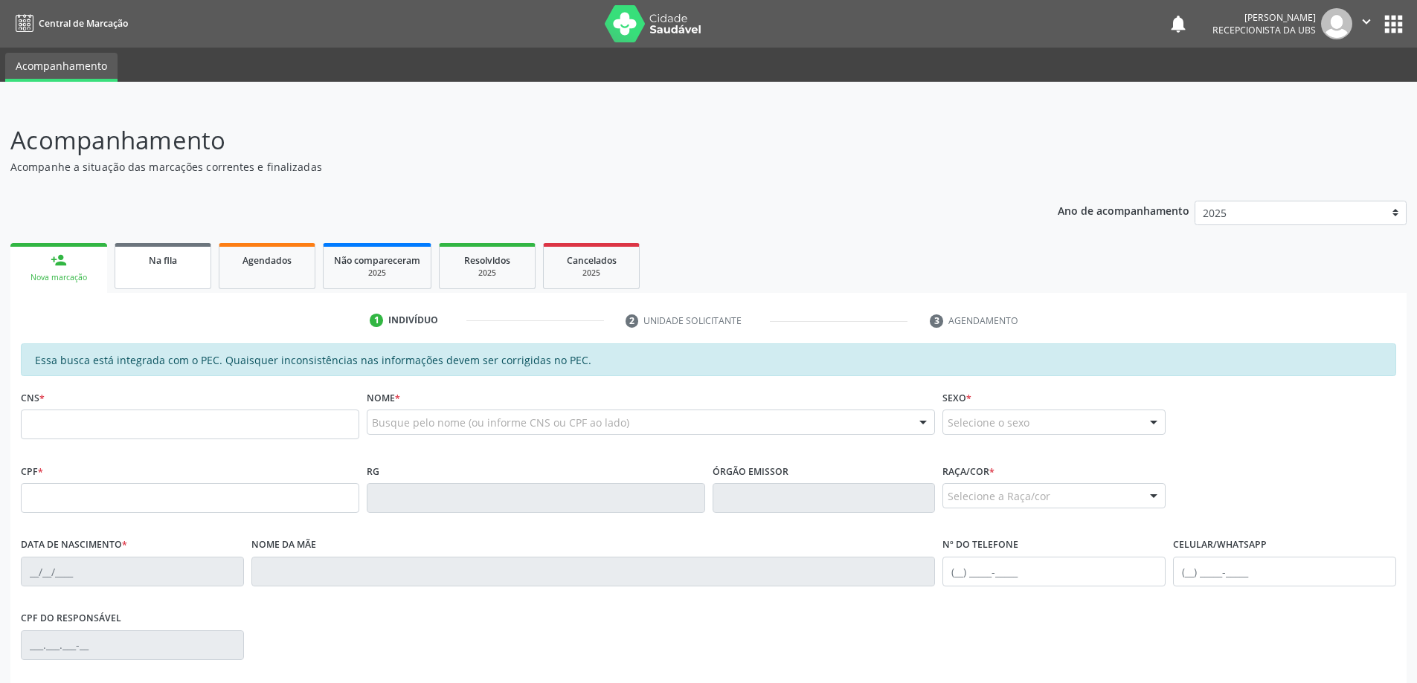
click at [168, 263] on span "Na fila" at bounding box center [163, 260] width 28 height 13
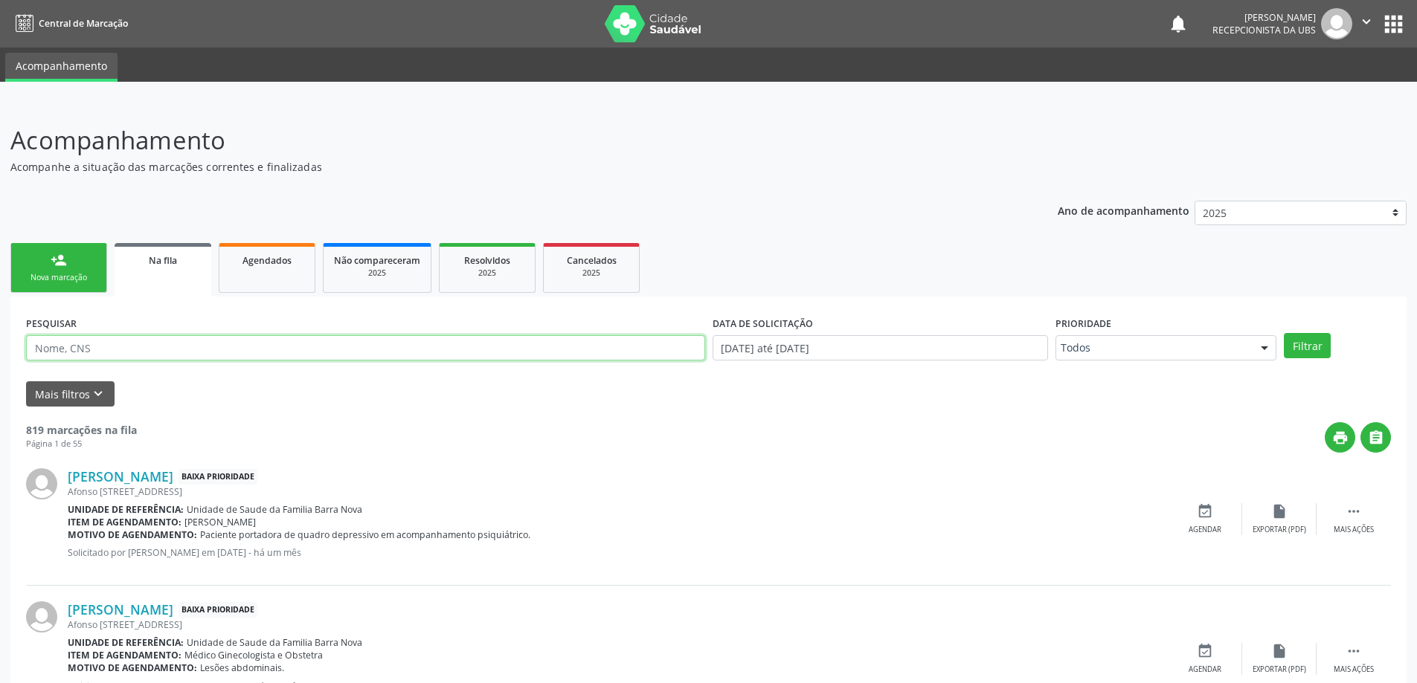
click at [86, 348] on input "text" at bounding box center [365, 347] width 679 height 25
type input "700001123238906"
click at [1284, 333] on button "Filtrar" at bounding box center [1307, 345] width 47 height 25
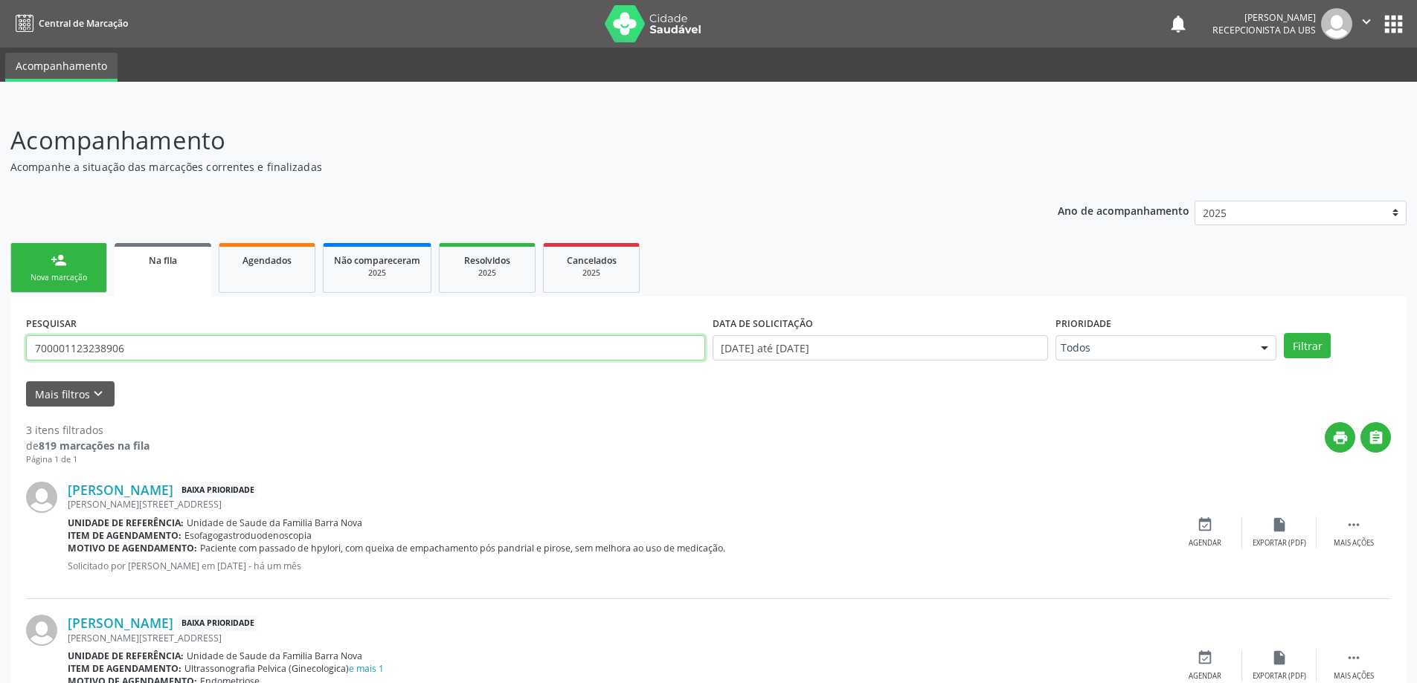
drag, startPoint x: 176, startPoint y: 344, endPoint x: 7, endPoint y: 344, distance: 169.6
click at [7, 344] on div "Acompanhamento Acompanhe a situação das marcações correntes e finalizadas Relat…" at bounding box center [708, 497] width 1417 height 789
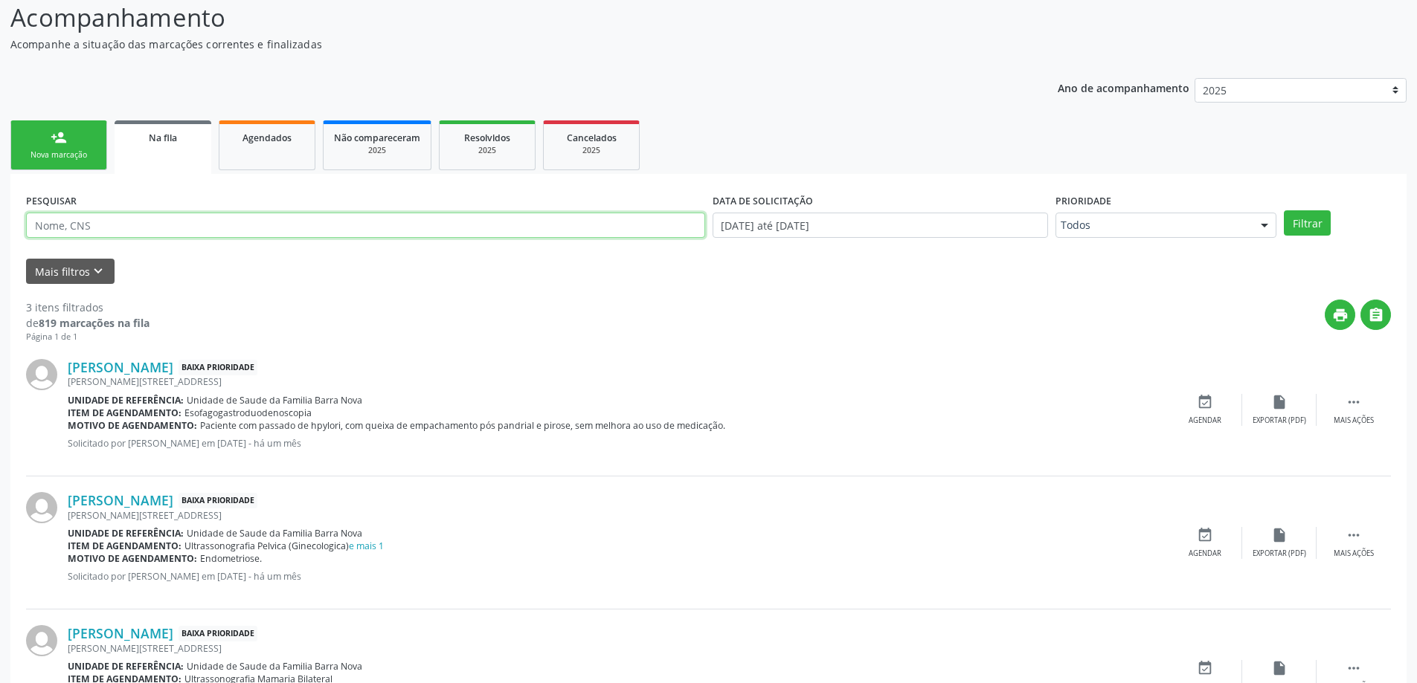
scroll to position [149, 0]
